Goal: Information Seeking & Learning: Learn about a topic

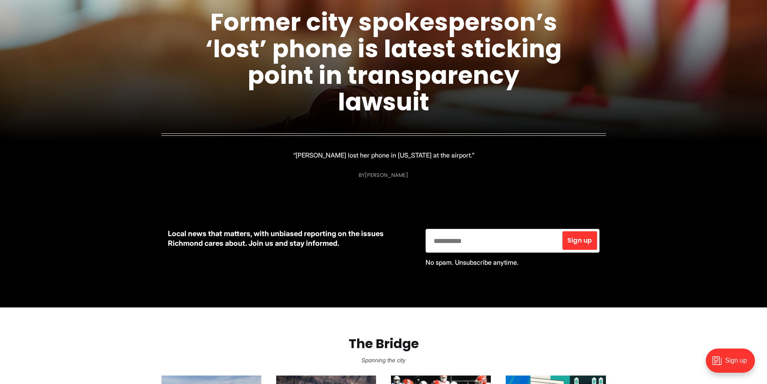
scroll to position [161, 0]
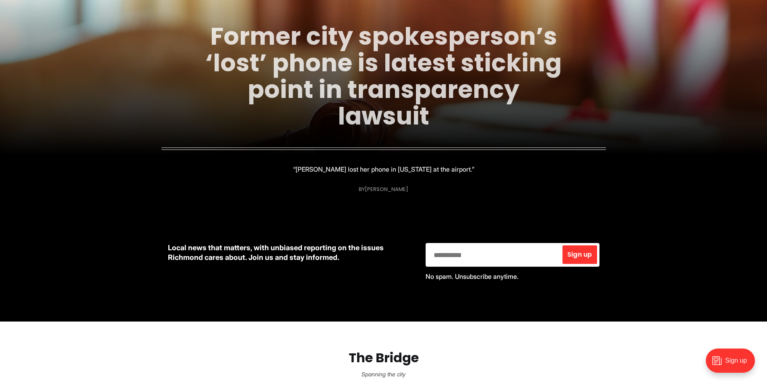
click at [405, 99] on link "Former city spokesperson’s ‘lost’ phone is latest sticking point in transparenc…" at bounding box center [383, 76] width 356 height 114
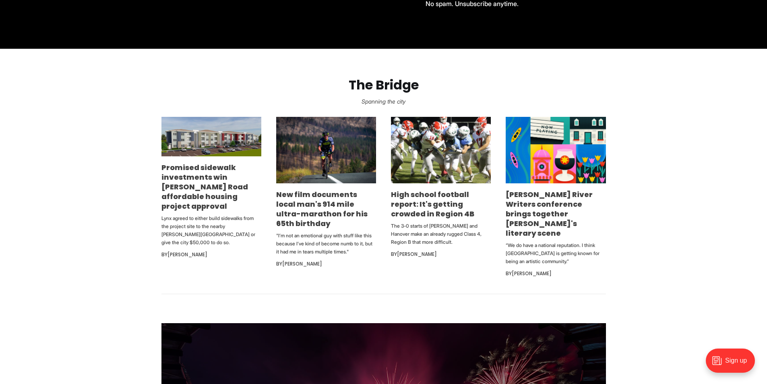
scroll to position [443, 0]
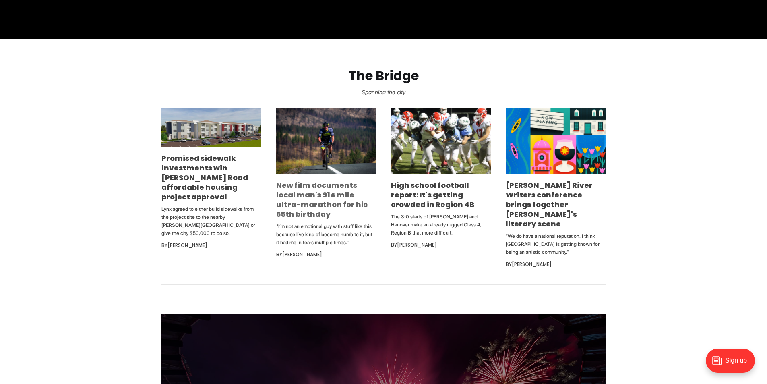
click at [310, 189] on link "New film documents local man's 914 mile ultra-marathon for his 65th birthday" at bounding box center [321, 199] width 91 height 39
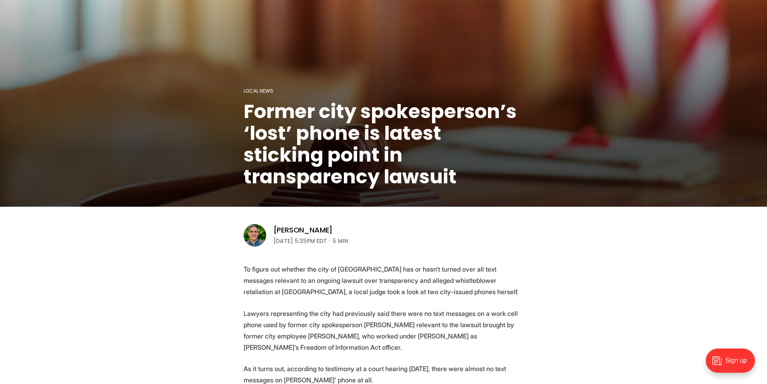
scroll to position [282, 0]
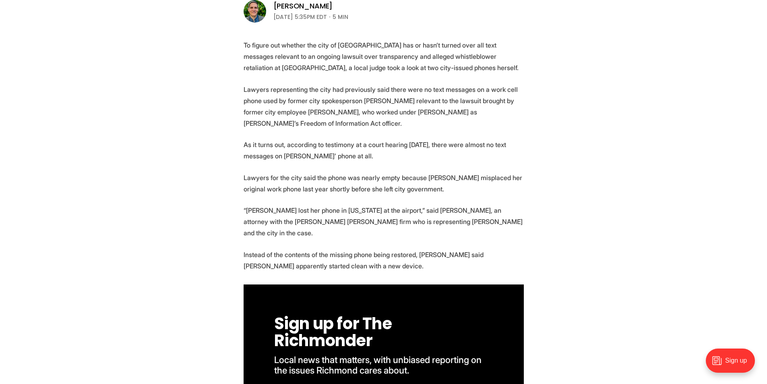
click at [370, 54] on p "To figure out whether the city of [GEOGRAPHIC_DATA] has or hasn’t turned over a…" at bounding box center [384, 56] width 280 height 34
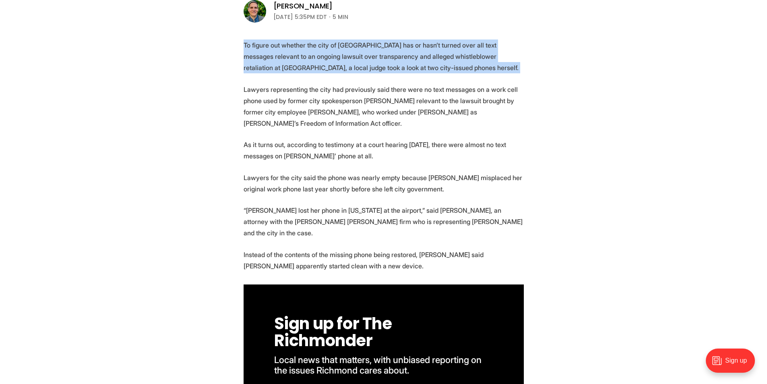
click at [370, 54] on p "To figure out whether the city of [GEOGRAPHIC_DATA] has or hasn’t turned over a…" at bounding box center [384, 56] width 280 height 34
click at [374, 69] on p "To figure out whether the city of [GEOGRAPHIC_DATA] has or hasn’t turned over a…" at bounding box center [384, 56] width 280 height 34
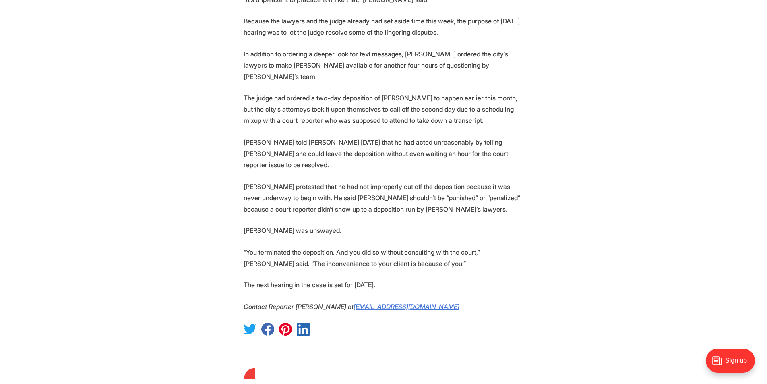
scroll to position [1611, 0]
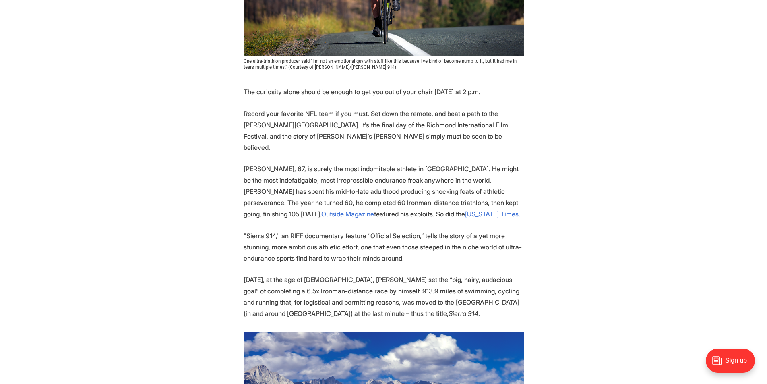
scroll to position [362, 0]
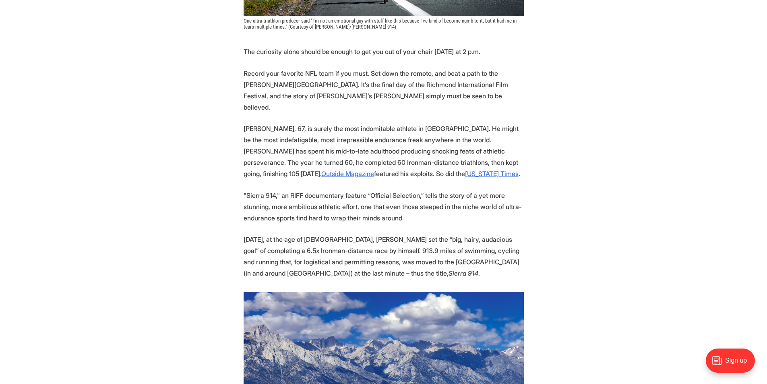
click at [331, 85] on p "Record your favorite NFL team if you must. Set down the remote, and beat a path…" at bounding box center [384, 90] width 280 height 45
click at [332, 85] on p "Record your favorite NFL team if you must. Set down the remote, and beat a path…" at bounding box center [384, 90] width 280 height 45
click at [359, 87] on p "Record your favorite NFL team if you must. Set down the remote, and beat a path…" at bounding box center [384, 90] width 280 height 45
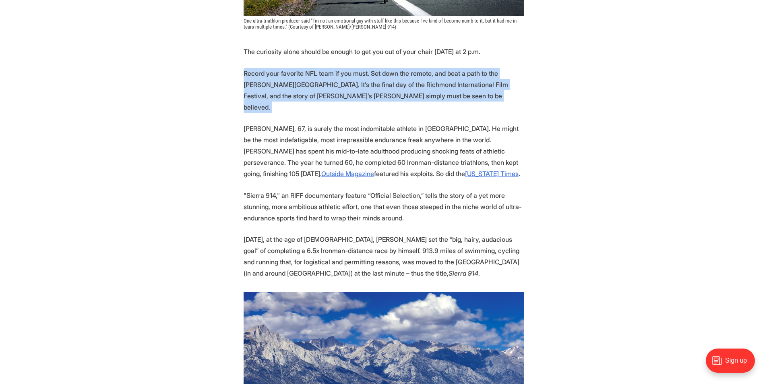
click at [359, 87] on p "Record your favorite NFL team if you must. Set down the remote, and beat a path…" at bounding box center [384, 90] width 280 height 45
click at [362, 99] on p "Record your favorite NFL team if you must. Set down the remote, and beat a path…" at bounding box center [384, 90] width 280 height 45
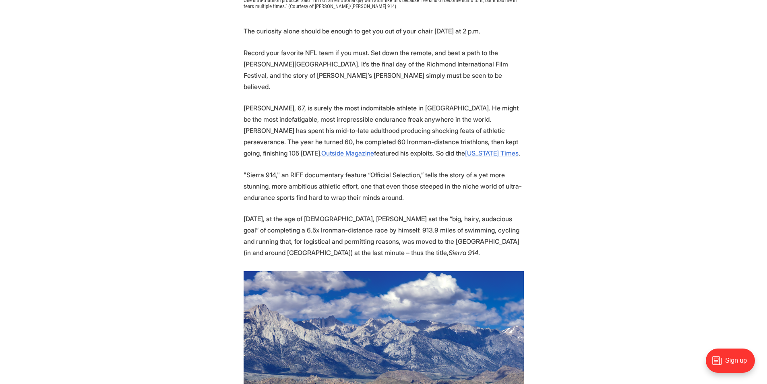
scroll to position [403, 0]
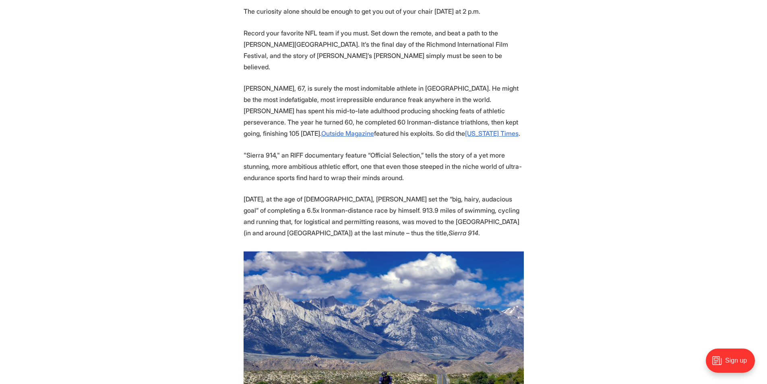
click at [357, 101] on p "Turner, 67, is surely the most indomitable athlete in Richmond. He might be the…" at bounding box center [384, 111] width 280 height 56
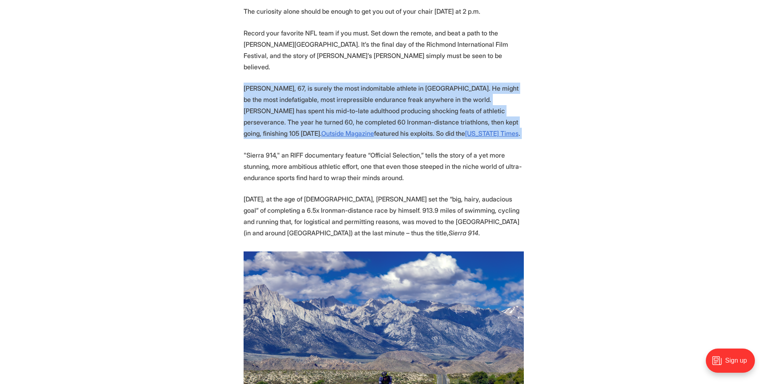
click at [357, 101] on p "Turner, 67, is surely the most indomitable athlete in Richmond. He might be the…" at bounding box center [384, 111] width 280 height 56
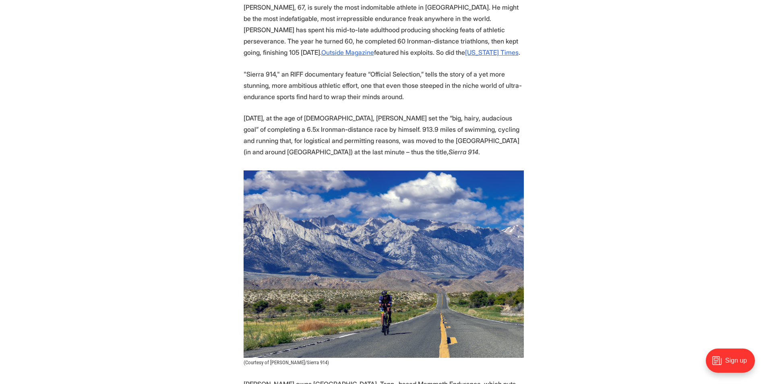
scroll to position [483, 0]
drag, startPoint x: 330, startPoint y: 105, endPoint x: 454, endPoint y: 106, distance: 123.6
click at [454, 113] on p "Two years ago, at the age of 65, Turner set the “big, hairy, audacious goal” of…" at bounding box center [384, 135] width 280 height 45
drag, startPoint x: 342, startPoint y: 118, endPoint x: 410, endPoint y: 118, distance: 67.7
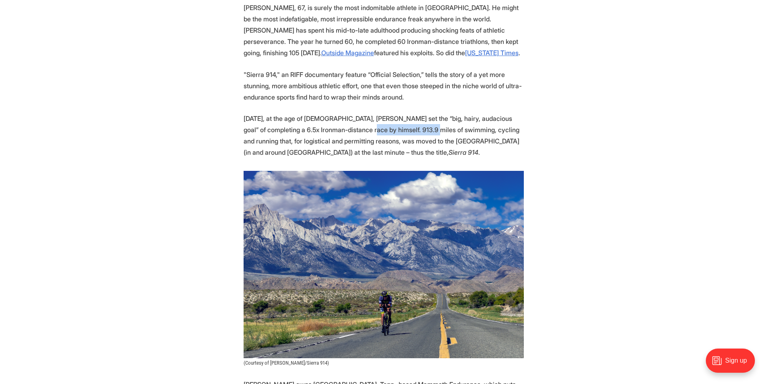
click at [410, 118] on p "Two years ago, at the age of 65, Turner set the “big, hairy, audacious goal” of…" at bounding box center [384, 135] width 280 height 45
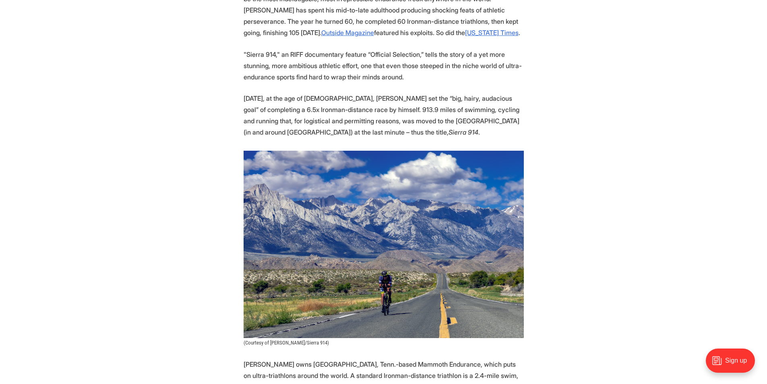
scroll to position [443, 0]
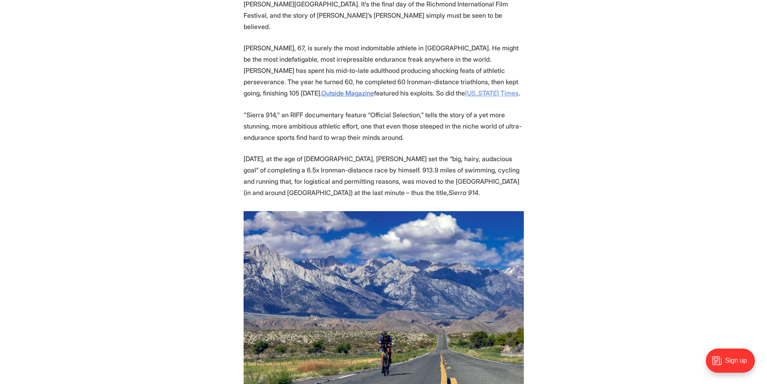
click at [465, 89] on link "New York Times" at bounding box center [492, 93] width 54 height 8
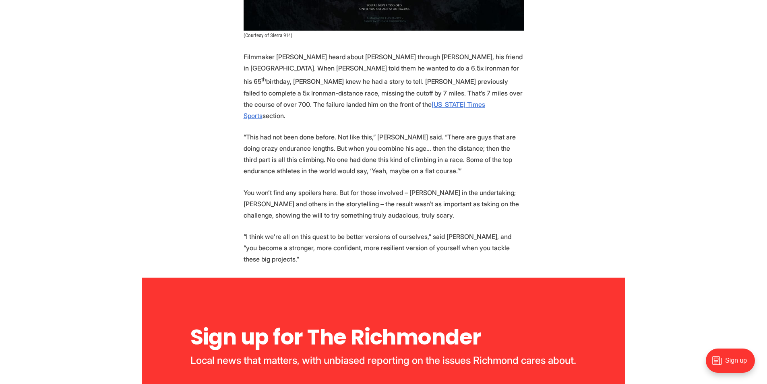
scroll to position [1611, 0]
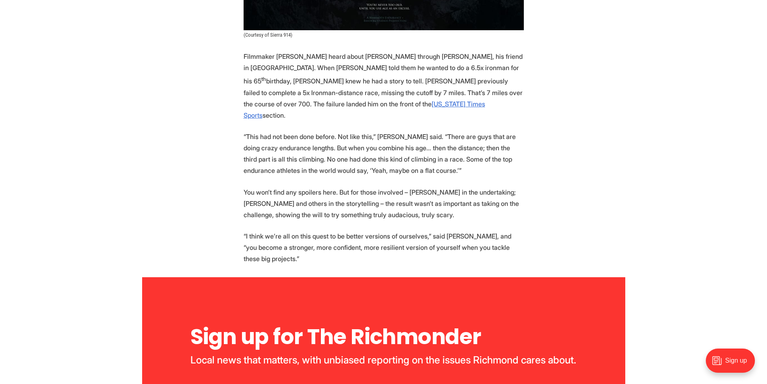
click at [393, 66] on p "Filmmaker Ryan Dugger heard about Turner through Braun, his friend in Chattanoo…" at bounding box center [384, 86] width 280 height 70
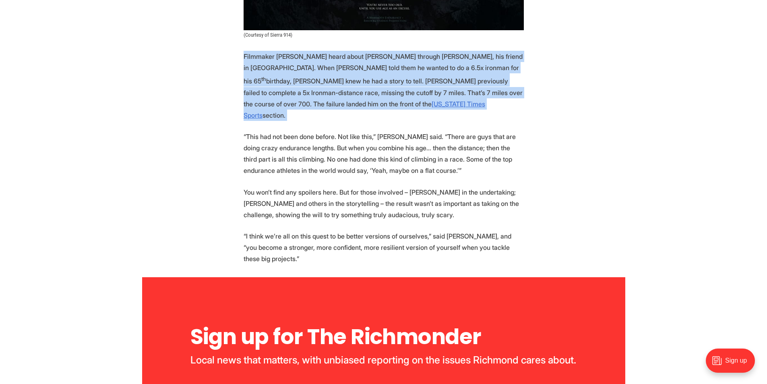
click at [393, 66] on p "Filmmaker Ryan Dugger heard about Turner through Braun, his friend in Chattanoo…" at bounding box center [384, 86] width 280 height 70
click at [400, 76] on p "Filmmaker Ryan Dugger heard about Turner through Braun, his friend in Chattanoo…" at bounding box center [384, 86] width 280 height 70
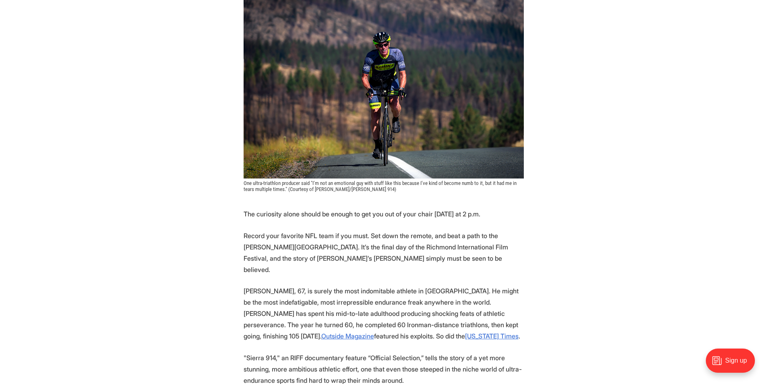
scroll to position [0, 0]
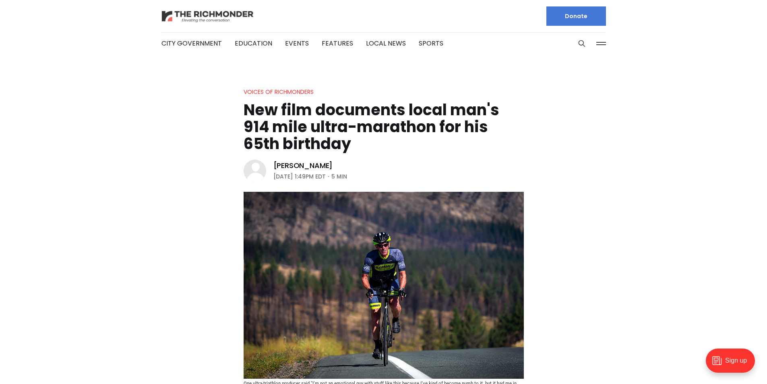
click at [212, 15] on img at bounding box center [207, 16] width 93 height 14
